Goal: Transaction & Acquisition: Purchase product/service

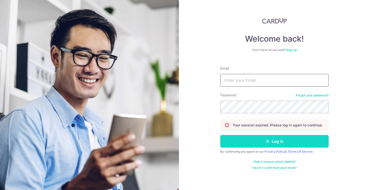
type input "benross066@gmail.com"
click at [260, 144] on button "Log in" at bounding box center [274, 141] width 108 height 13
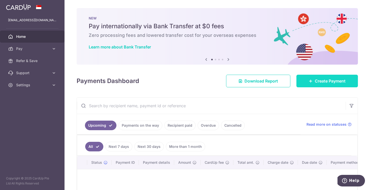
click at [306, 86] on link "Create Payment" at bounding box center [328, 81] width 62 height 13
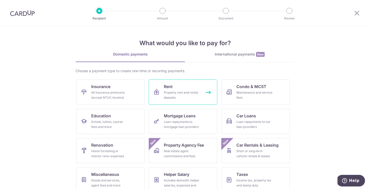
click at [187, 96] on div "Property rent and rental deposits" at bounding box center [182, 95] width 36 height 10
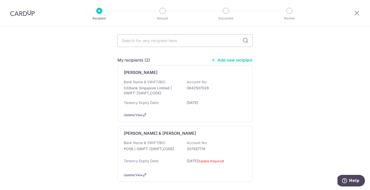
scroll to position [36, 0]
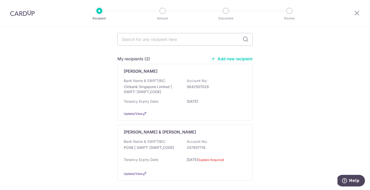
click at [187, 96] on div "Bank Name & SWIFT/BIC: Citibank Singapore Limited | SWIFT: CITISGSLXXX Account …" at bounding box center [185, 87] width 123 height 19
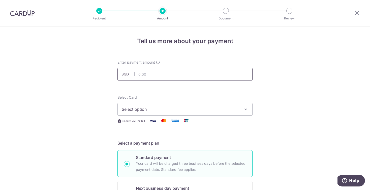
click at [141, 78] on input "text" at bounding box center [184, 74] width 135 height 13
paste input "9,290.33"
type input "9,290.33"
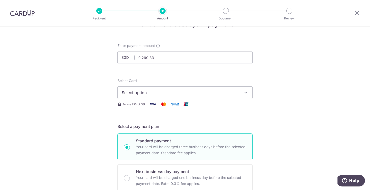
scroll to position [17, 0]
click at [148, 88] on button "Select option" at bounding box center [184, 92] width 135 height 13
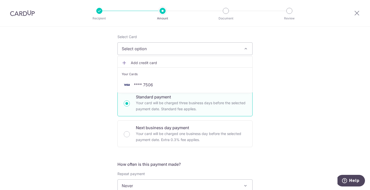
scroll to position [66, 0]
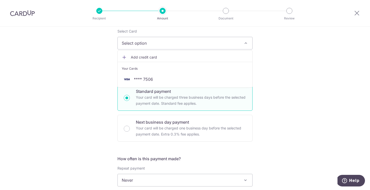
click at [134, 57] on span "Add credit card" at bounding box center [189, 57] width 117 height 5
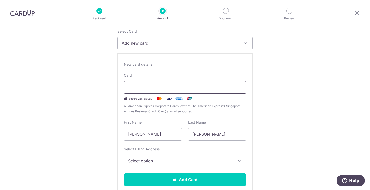
click at [145, 84] on div at bounding box center [185, 87] width 123 height 13
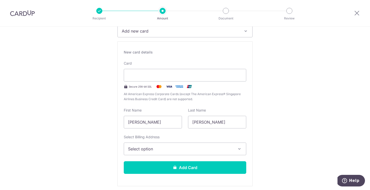
scroll to position [81, 0]
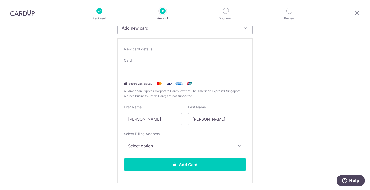
click at [190, 149] on span "Select option" at bounding box center [180, 146] width 105 height 6
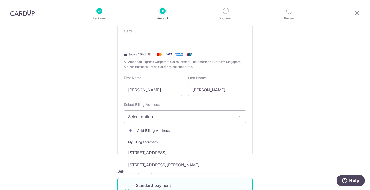
scroll to position [113, 0]
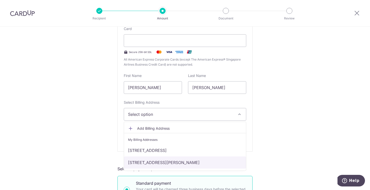
click at [184, 160] on link "131B Kim Tian Road, 10-179, Singapore, Singapore, Singapore-162131" at bounding box center [185, 162] width 122 height 12
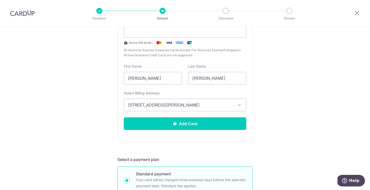
scroll to position [122, 0]
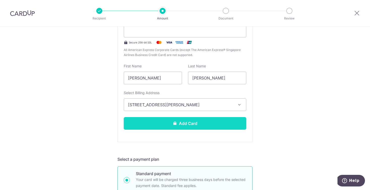
click at [187, 125] on button "Add Card" at bounding box center [185, 123] width 123 height 13
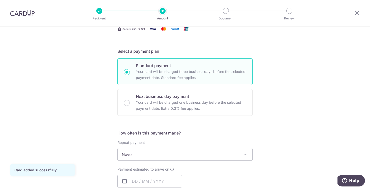
scroll to position [95, 0]
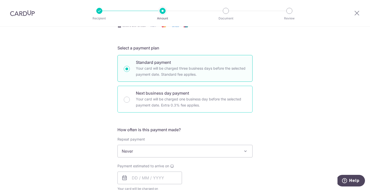
click at [188, 102] on p "Your card will be charged one business day before the selected payment date. Ex…" at bounding box center [191, 102] width 110 height 12
click at [130, 102] on input "Next business day payment Your card will be charged one business day before the…" at bounding box center [127, 100] width 6 height 6
radio input "false"
radio input "true"
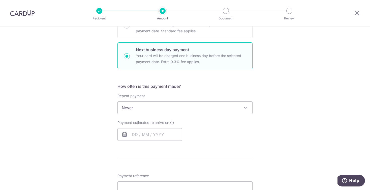
scroll to position [142, 0]
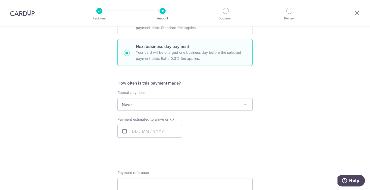
click at [126, 130] on icon at bounding box center [125, 131] width 6 height 6
click at [137, 130] on input "text" at bounding box center [149, 131] width 65 height 13
click at [146, 176] on link "7" at bounding box center [148, 177] width 8 height 8
type input "07/10/2025"
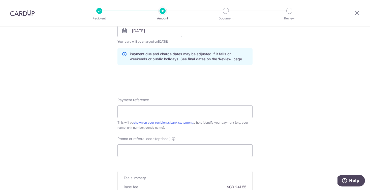
scroll to position [249, 0]
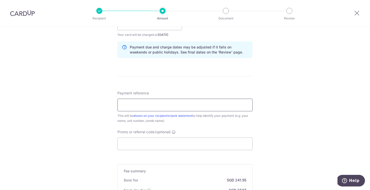
click at [147, 108] on input "Payment reference" at bounding box center [184, 105] width 135 height 13
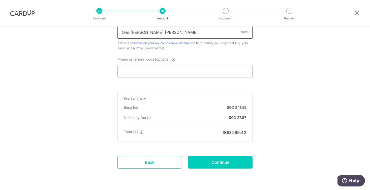
scroll to position [322, 0]
type input "One [PERSON_NAME] [PERSON_NAME]"
click at [198, 160] on input "Continue" at bounding box center [220, 162] width 65 height 13
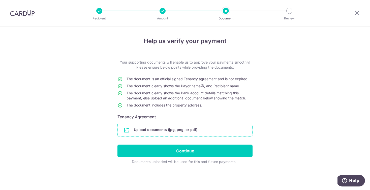
click at [174, 131] on input "file" at bounding box center [185, 129] width 135 height 13
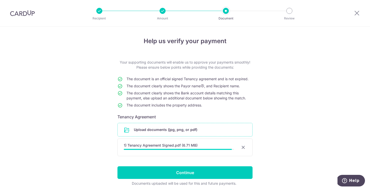
scroll to position [13, 0]
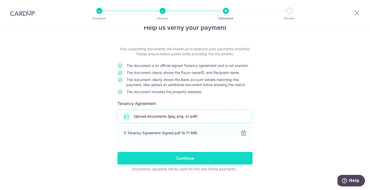
click at [232, 155] on input "Continue" at bounding box center [184, 158] width 135 height 13
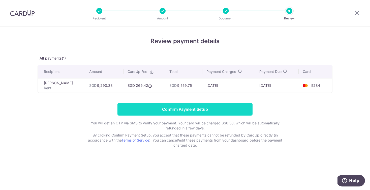
click at [201, 106] on input "Confirm Payment Setup" at bounding box center [184, 109] width 135 height 13
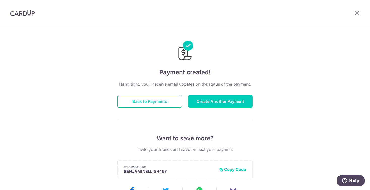
click at [164, 100] on button "Back to Payments" at bounding box center [149, 101] width 65 height 13
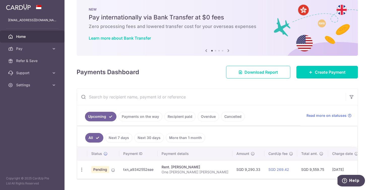
scroll to position [22, 0]
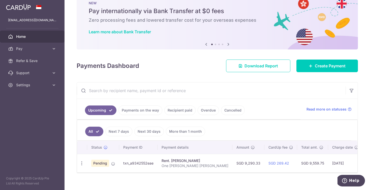
scroll to position [22, 0]
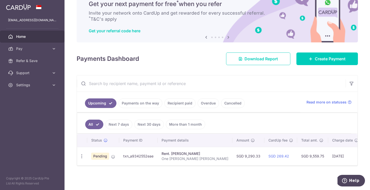
click at [22, 38] on span "Home" at bounding box center [32, 36] width 33 height 5
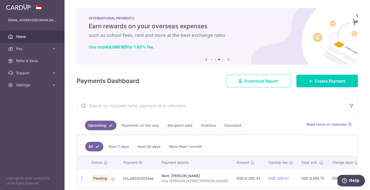
scroll to position [22, 0]
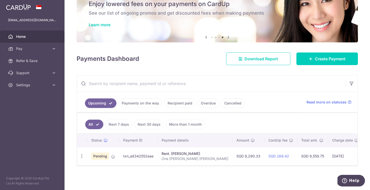
click at [27, 37] on span "Home" at bounding box center [32, 36] width 33 height 5
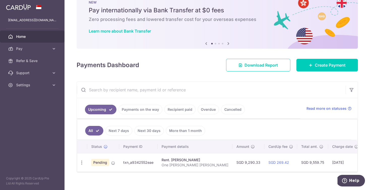
scroll to position [22, 0]
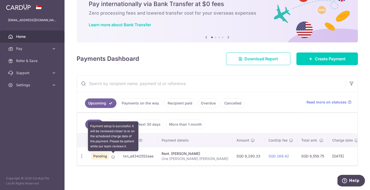
click at [114, 157] on icon at bounding box center [113, 157] width 4 height 4
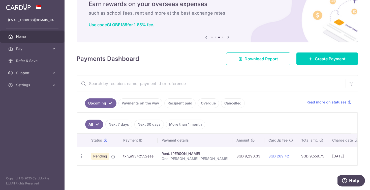
click at [141, 107] on link "Payments on the way" at bounding box center [141, 103] width 44 height 10
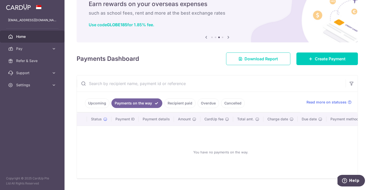
click at [100, 105] on link "Upcoming" at bounding box center [97, 103] width 24 height 10
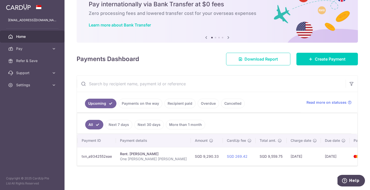
scroll to position [0, 0]
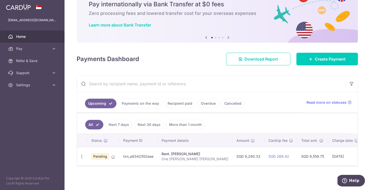
click at [24, 37] on span "Home" at bounding box center [32, 36] width 33 height 5
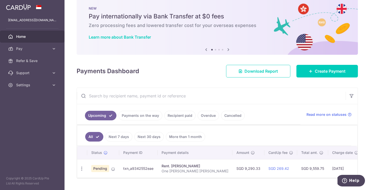
scroll to position [10, 0]
